Goal: Information Seeking & Learning: Learn about a topic

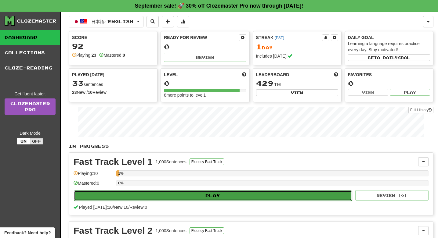
click at [156, 198] on button "Play" at bounding box center [213, 196] width 278 height 10
select select "**"
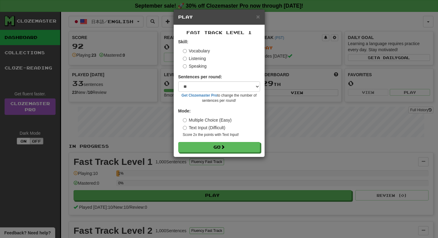
click at [190, 59] on label "Listening" at bounding box center [194, 59] width 23 height 6
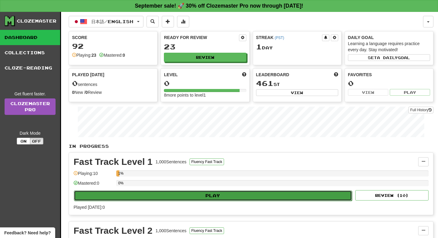
click at [130, 199] on button "Play" at bounding box center [213, 196] width 278 height 10
select select "**"
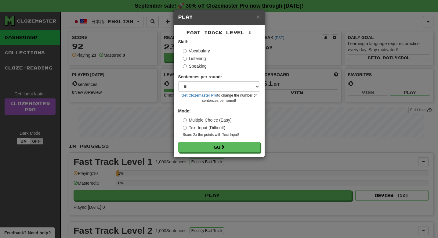
click at [191, 60] on label "Listening" at bounding box center [194, 59] width 23 height 6
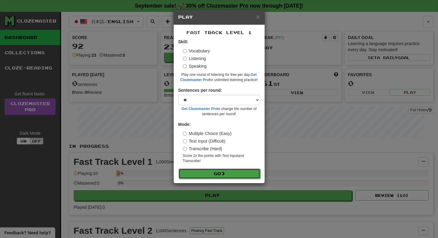
click at [210, 175] on button "Go" at bounding box center [219, 174] width 82 height 10
click at [308, 178] on div "× Play Fast Track Level 1 Skill: Vocabulary Listening Speaking Play one round o…" at bounding box center [219, 119] width 438 height 238
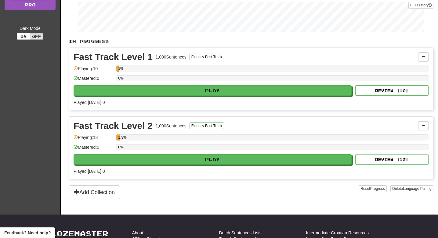
scroll to position [108, 0]
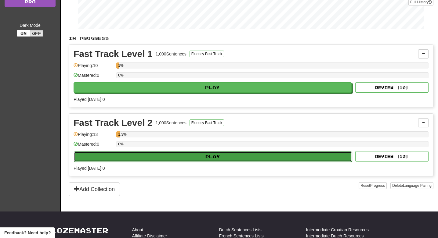
click at [169, 155] on button "Play" at bounding box center [213, 157] width 278 height 10
select select "**"
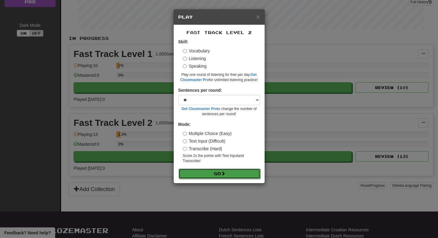
click at [211, 174] on button "Go" at bounding box center [219, 174] width 82 height 10
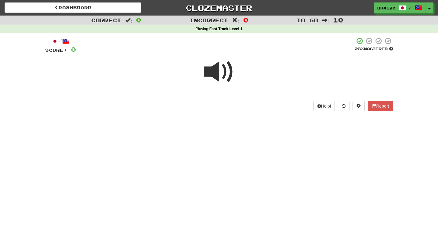
click at [219, 80] on span at bounding box center [219, 72] width 31 height 31
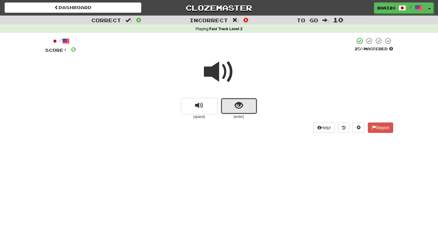
click at [229, 108] on button "show sentence" at bounding box center [239, 106] width 37 height 16
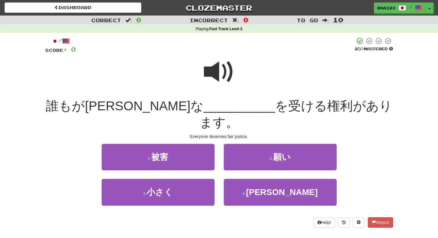
click at [216, 74] on span at bounding box center [219, 72] width 31 height 31
click at [220, 65] on span at bounding box center [219, 72] width 31 height 31
click at [212, 73] on span at bounding box center [219, 72] width 31 height 31
click at [214, 71] on span at bounding box center [219, 72] width 31 height 31
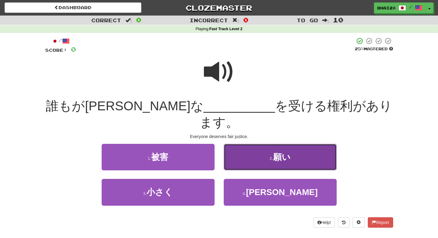
click at [300, 144] on button "2 . 願い" at bounding box center [280, 157] width 113 height 27
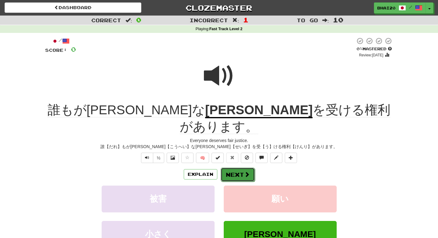
click at [234, 168] on button "Next" at bounding box center [238, 175] width 34 height 14
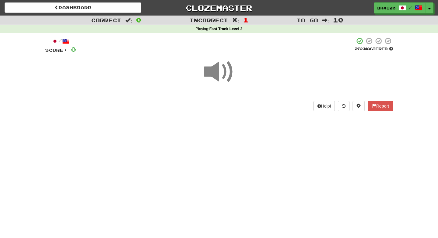
click at [214, 73] on span at bounding box center [219, 72] width 31 height 31
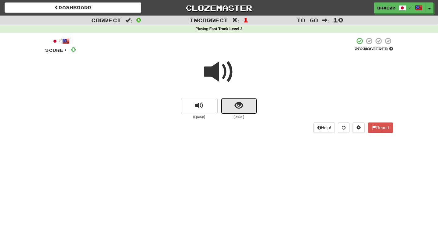
click at [240, 110] on span "show sentence" at bounding box center [239, 106] width 8 height 8
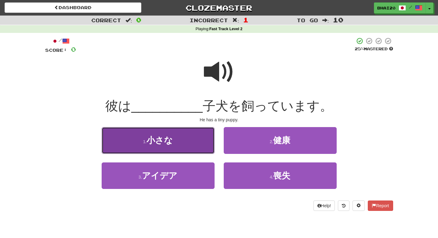
click at [156, 139] on span "小さな" at bounding box center [159, 140] width 26 height 9
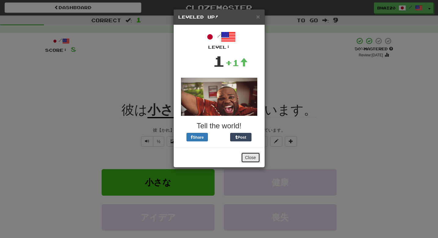
click at [251, 162] on button "Close" at bounding box center [250, 158] width 19 height 10
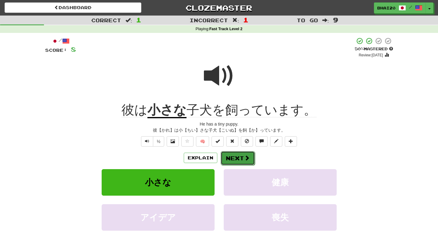
click at [233, 158] on button "Next" at bounding box center [238, 158] width 34 height 14
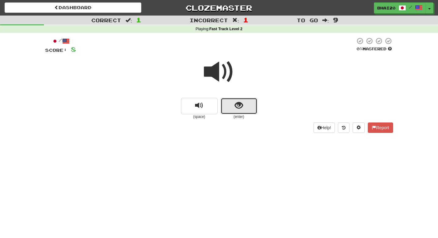
click at [231, 106] on button "show sentence" at bounding box center [239, 106] width 37 height 16
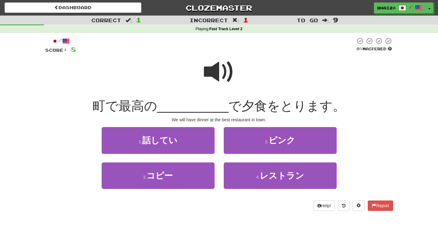
click at [225, 76] on span at bounding box center [219, 72] width 31 height 31
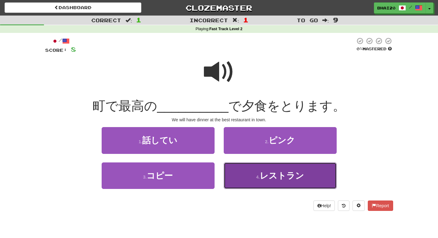
click at [281, 172] on span "レストラン" at bounding box center [282, 175] width 44 height 9
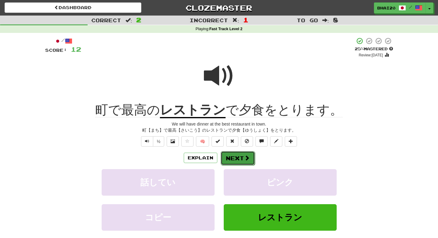
click at [241, 161] on button "Next" at bounding box center [238, 158] width 34 height 14
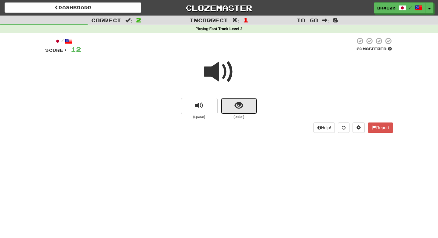
click at [237, 104] on span "show sentence" at bounding box center [239, 106] width 8 height 8
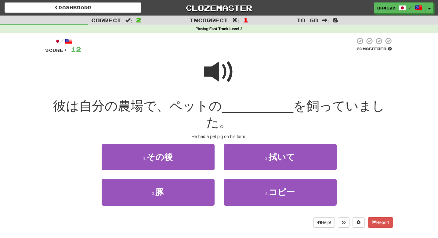
click at [208, 72] on span at bounding box center [219, 72] width 31 height 31
click at [211, 71] on span at bounding box center [219, 72] width 31 height 31
click at [208, 78] on span at bounding box center [219, 72] width 31 height 31
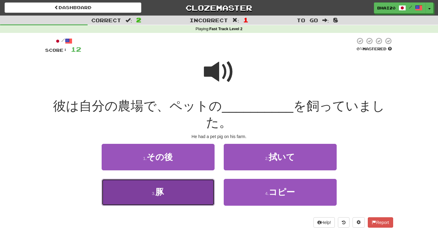
click at [162, 198] on button "3 . 豚" at bounding box center [158, 192] width 113 height 27
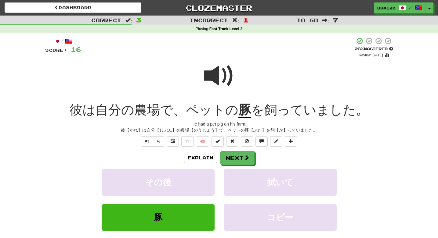
click at [242, 109] on u "豚" at bounding box center [244, 111] width 13 height 16
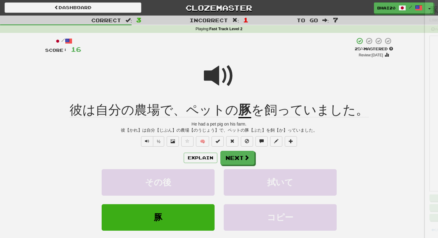
click at [242, 109] on div at bounding box center [219, 119] width 438 height 238
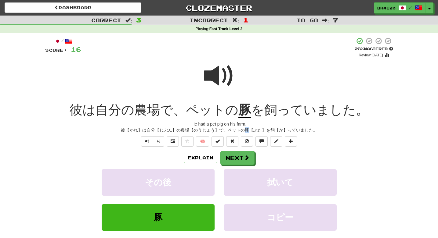
click at [251, 129] on div "彼【かれ】は自分【じぶん】の農場【のうじょう】で、ペットの豚【ぶた】を飼【か】っていました。" at bounding box center [219, 130] width 348 height 6
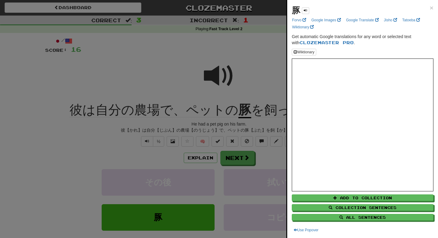
click at [433, 5] on div "豚 × Forvo Google Images Google Translate Jisho Tatoeba Wiktionary Get automatic…" at bounding box center [362, 119] width 151 height 238
click at [431, 6] on span "×" at bounding box center [432, 7] width 4 height 7
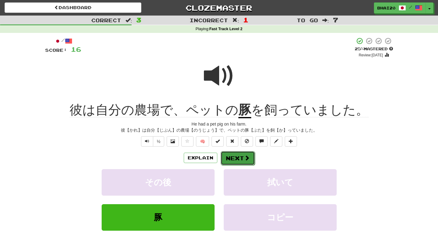
click at [243, 158] on button "Next" at bounding box center [238, 158] width 34 height 14
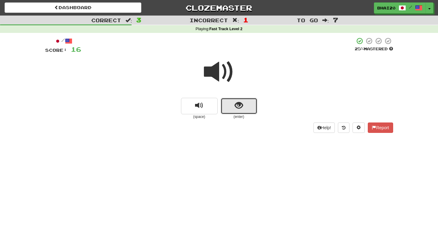
click at [235, 110] on button "show sentence" at bounding box center [239, 106] width 37 height 16
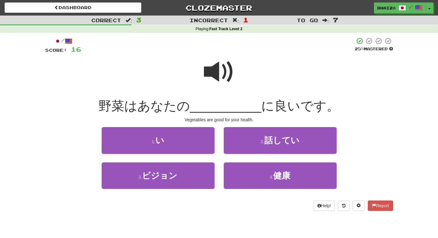
click at [225, 71] on span at bounding box center [219, 72] width 31 height 31
click at [231, 74] on span at bounding box center [219, 72] width 31 height 31
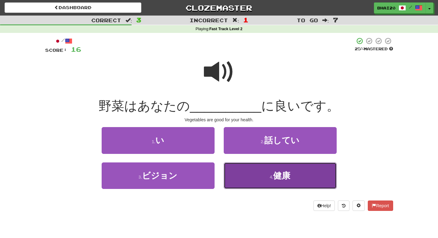
click at [284, 174] on span "健康" at bounding box center [281, 175] width 17 height 9
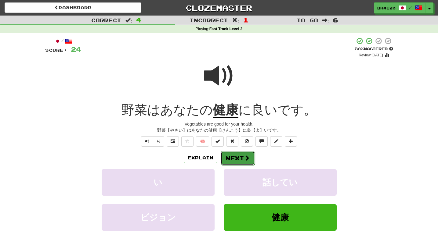
click at [238, 157] on button "Next" at bounding box center [238, 158] width 34 height 14
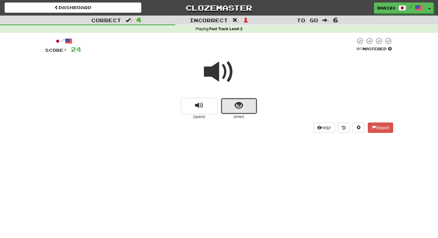
click at [233, 106] on button "show sentence" at bounding box center [239, 106] width 37 height 16
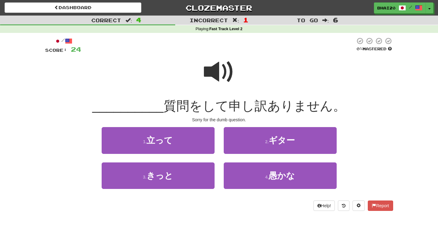
click at [220, 71] on span at bounding box center [219, 72] width 31 height 31
click at [217, 78] on span at bounding box center [219, 72] width 31 height 31
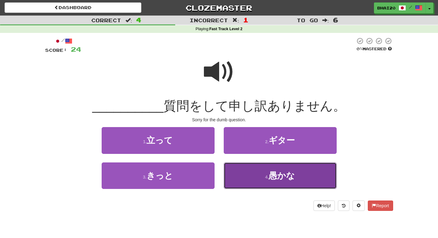
click at [255, 174] on button "4 . 愚かな" at bounding box center [280, 176] width 113 height 27
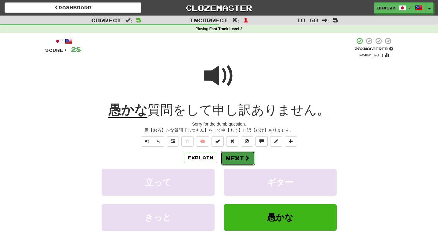
click at [246, 160] on span at bounding box center [246, 157] width 5 height 5
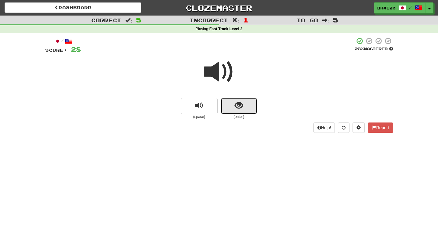
click at [238, 102] on span "show sentence" at bounding box center [239, 106] width 8 height 8
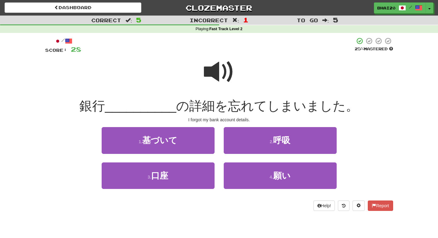
click at [218, 68] on span at bounding box center [219, 72] width 31 height 31
click at [218, 71] on span at bounding box center [219, 72] width 31 height 31
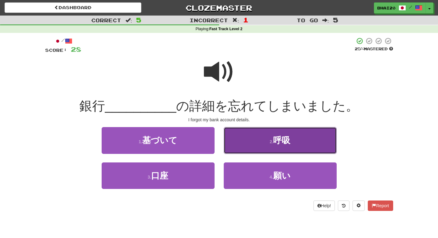
click at [261, 146] on button "2 . 呼吸" at bounding box center [280, 140] width 113 height 27
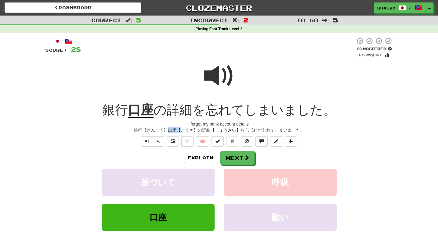
drag, startPoint x: 168, startPoint y: 132, endPoint x: 178, endPoint y: 129, distance: 10.8
click at [178, 129] on div "銀行【ぎんこう】口座【こうざ】の詳細【しょうさい】を忘【わす】れてしまいました。" at bounding box center [219, 130] width 348 height 6
copy div "口座【"
click at [236, 158] on button "Next" at bounding box center [238, 158] width 34 height 14
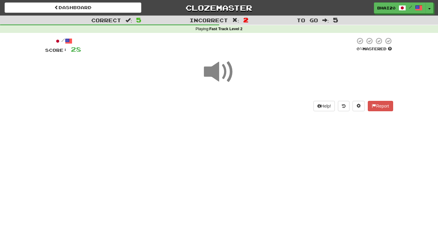
click at [206, 77] on span at bounding box center [219, 72] width 31 height 31
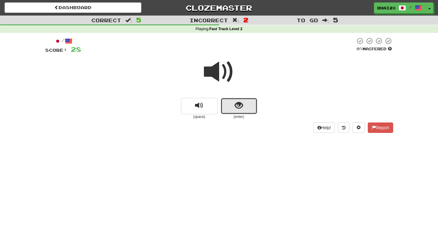
click at [240, 102] on span "show sentence" at bounding box center [239, 106] width 8 height 8
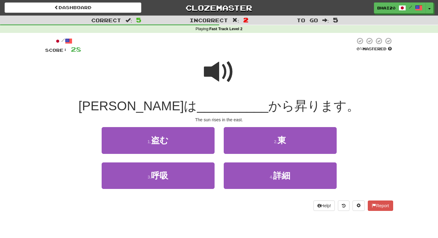
click at [230, 73] on span at bounding box center [219, 72] width 31 height 31
click at [215, 67] on span at bounding box center [219, 72] width 31 height 31
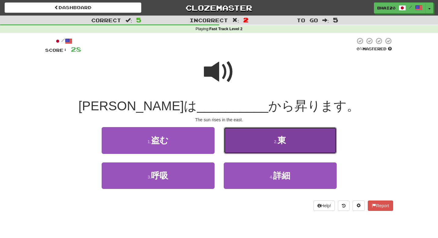
click at [304, 136] on button "2 . 東" at bounding box center [280, 140] width 113 height 27
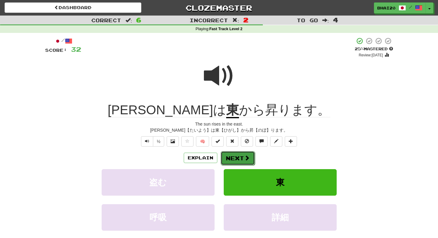
click at [233, 159] on button "Next" at bounding box center [238, 158] width 34 height 14
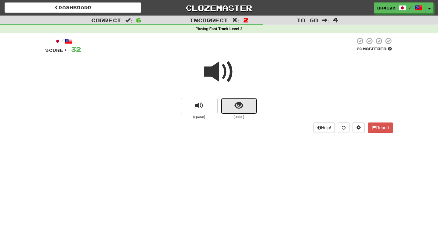
click at [231, 99] on button "show sentence" at bounding box center [239, 106] width 37 height 16
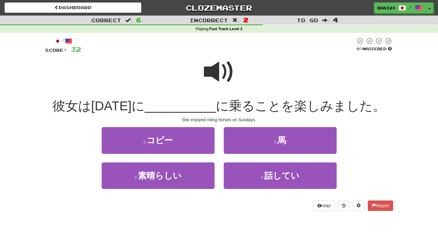
click at [216, 72] on span at bounding box center [219, 72] width 31 height 31
click at [212, 71] on span at bounding box center [219, 72] width 31 height 31
drag, startPoint x: 219, startPoint y: 69, endPoint x: 174, endPoint y: 90, distance: 50.0
click at [218, 69] on span at bounding box center [219, 72] width 31 height 31
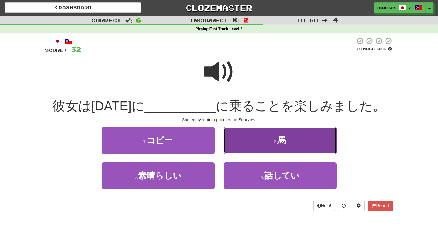
click at [271, 146] on button "2 . 馬" at bounding box center [280, 140] width 113 height 27
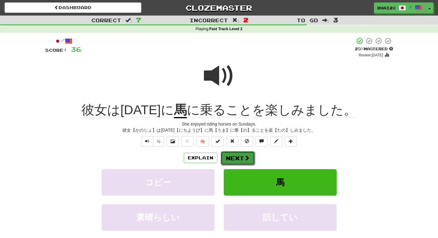
click at [246, 160] on span at bounding box center [246, 157] width 5 height 5
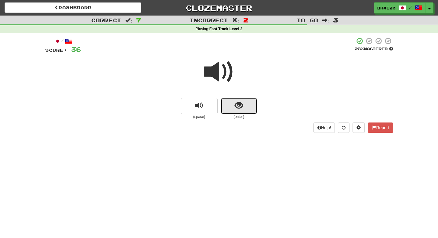
click at [243, 109] on button "show sentence" at bounding box center [239, 106] width 37 height 16
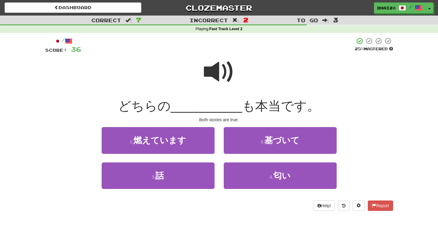
click at [211, 73] on span at bounding box center [219, 72] width 31 height 31
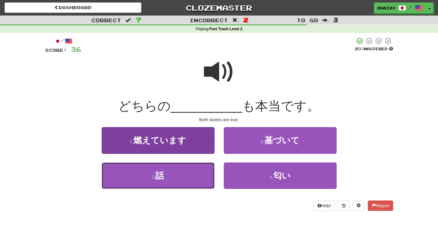
click at [181, 181] on button "3 . 話" at bounding box center [158, 176] width 113 height 27
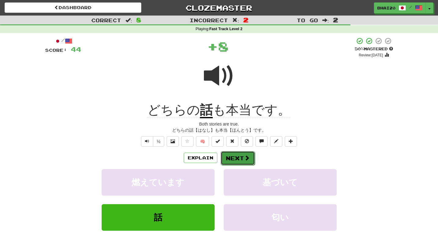
click at [238, 158] on button "Next" at bounding box center [238, 158] width 34 height 14
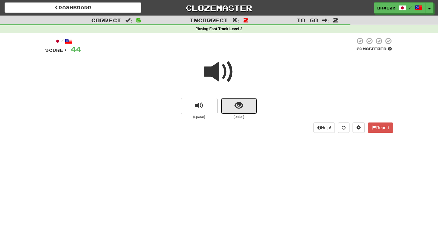
click at [235, 107] on span "show sentence" at bounding box center [239, 106] width 8 height 8
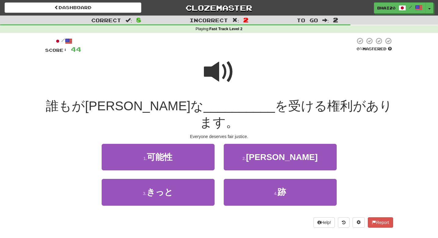
click at [221, 75] on span at bounding box center [219, 72] width 31 height 31
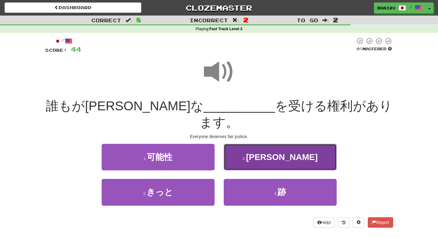
click at [263, 144] on button "2 . 正義" at bounding box center [280, 157] width 113 height 27
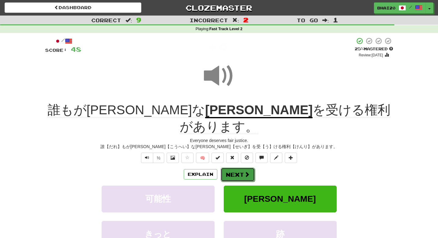
click at [244, 172] on span at bounding box center [246, 174] width 5 height 5
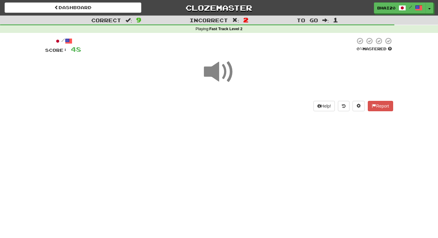
click at [218, 73] on span at bounding box center [219, 72] width 31 height 31
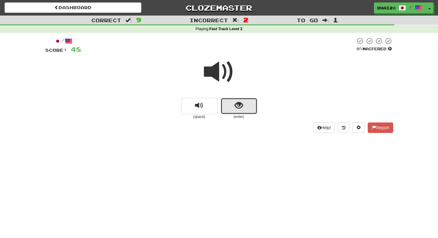
click at [233, 108] on button "show sentence" at bounding box center [239, 106] width 37 height 16
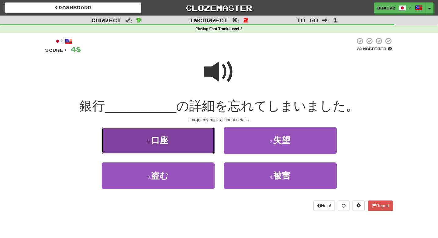
click at [176, 135] on button "1 . 口座" at bounding box center [158, 140] width 113 height 27
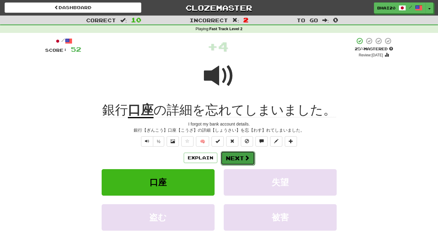
click at [241, 155] on button "Next" at bounding box center [238, 158] width 34 height 14
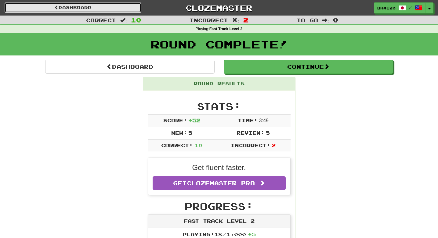
click at [74, 12] on link "Dashboard" at bounding box center [73, 7] width 137 height 10
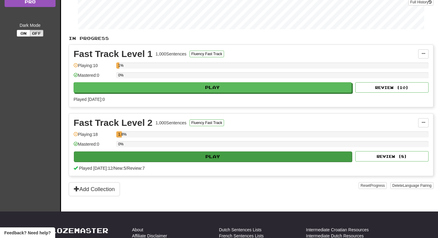
scroll to position [109, 0]
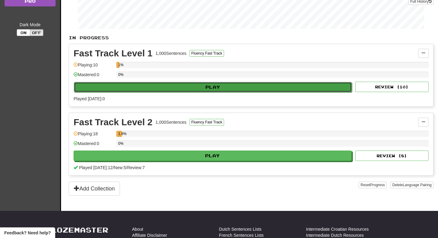
click at [185, 89] on button "Play" at bounding box center [213, 87] width 278 height 10
select select "**"
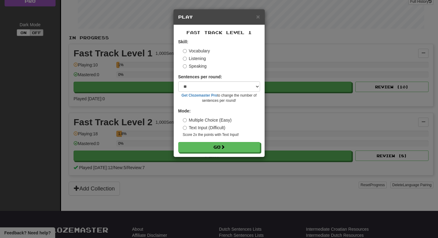
click at [203, 59] on label "Listening" at bounding box center [194, 59] width 23 height 6
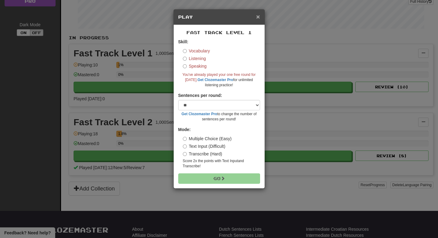
click at [259, 14] on span "×" at bounding box center [258, 16] width 4 height 7
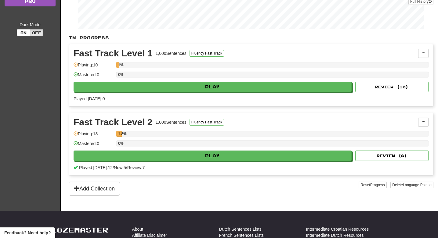
click at [95, 94] on div "Fast Track Level 1 1,000 Sentences Fluency Fast Track Manage Sentences Unpin fr…" at bounding box center [251, 75] width 364 height 62
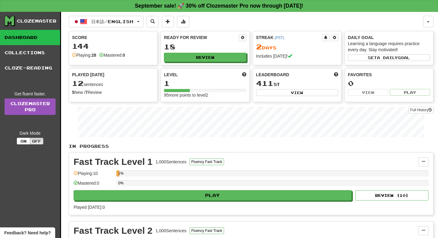
scroll to position [109, 0]
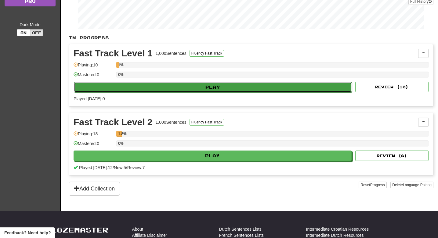
click at [219, 88] on button "Play" at bounding box center [213, 87] width 278 height 10
select select "**"
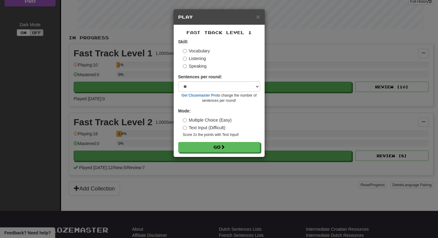
click at [200, 62] on div "Vocabulary Listening Speaking" at bounding box center [221, 58] width 77 height 21
click at [199, 58] on label "Listening" at bounding box center [194, 59] width 23 height 6
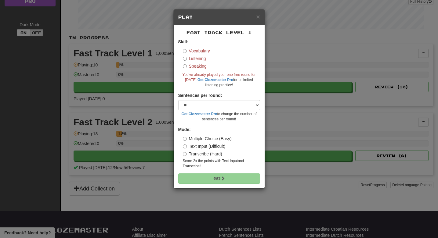
click at [145, 111] on div "× Play Fast Track Level 1 Skill: Vocabulary Listening Speaking You've already p…" at bounding box center [219, 119] width 438 height 238
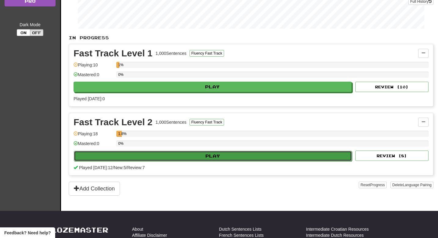
click at [155, 154] on button "Play" at bounding box center [213, 156] width 278 height 10
select select "**"
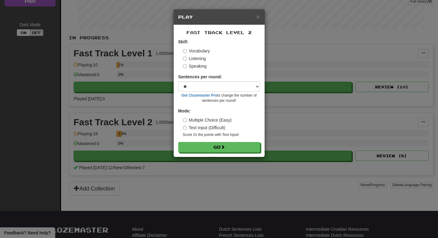
click at [191, 60] on label "Listening" at bounding box center [194, 59] width 23 height 6
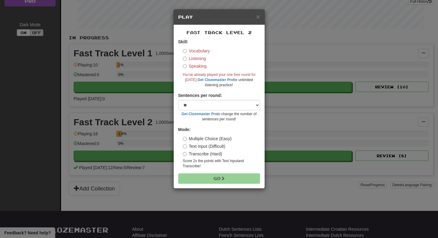
click at [192, 51] on label "Vocabulary" at bounding box center [196, 51] width 27 height 6
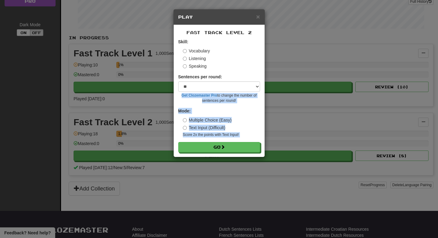
drag, startPoint x: 37, startPoint y: 96, endPoint x: 11, endPoint y: 159, distance: 67.5
click at [9, 156] on div "× Play Fast Track Level 2 Skill: Vocabulary Listening Speaking Sentences per ro…" at bounding box center [219, 119] width 438 height 238
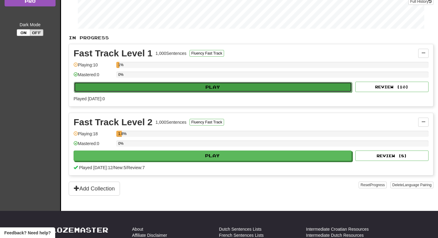
click at [163, 88] on button "Play" at bounding box center [213, 87] width 278 height 10
select select "**"
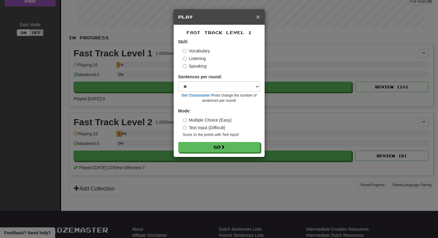
click at [257, 15] on span "×" at bounding box center [258, 16] width 4 height 7
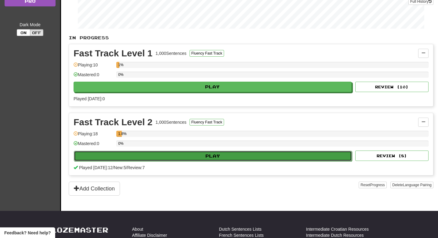
click at [187, 155] on button "Play" at bounding box center [213, 156] width 278 height 10
select select "**"
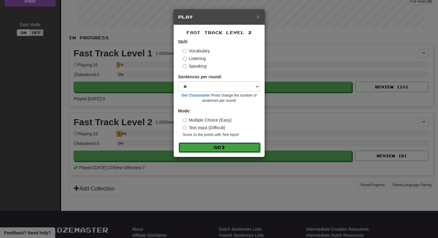
click at [203, 145] on button "Go" at bounding box center [219, 147] width 82 height 10
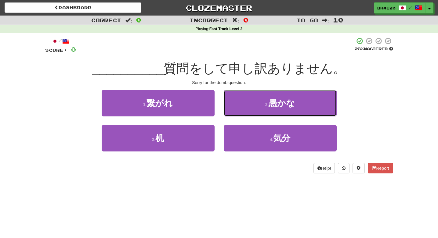
click at [301, 101] on button "2 . 愚かな" at bounding box center [280, 103] width 113 height 27
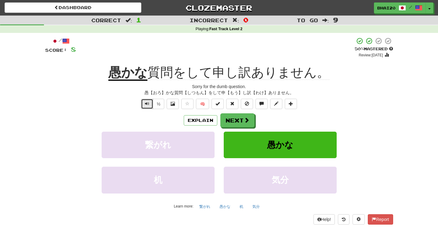
click at [142, 104] on button "Text-to-speech controls" at bounding box center [147, 104] width 12 height 10
click at [148, 104] on span "Text-to-speech controls" at bounding box center [147, 104] width 4 height 4
click at [385, 116] on div "Explain Next" at bounding box center [219, 121] width 348 height 14
